Goal: Information Seeking & Learning: Learn about a topic

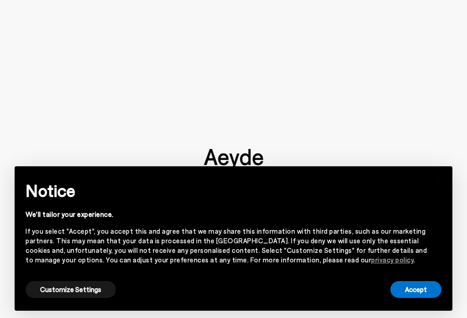
click at [87, 293] on button "Customize Settings" at bounding box center [71, 289] width 90 height 17
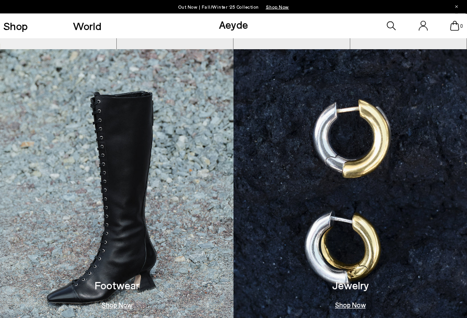
scroll to position [415, 0]
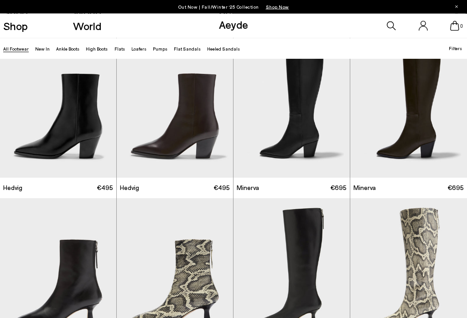
scroll to position [529, 0]
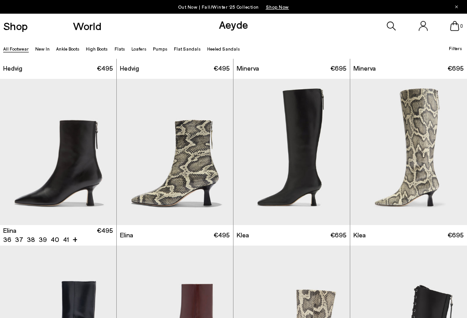
scroll to position [648, 0]
